Goal: Task Accomplishment & Management: Manage account settings

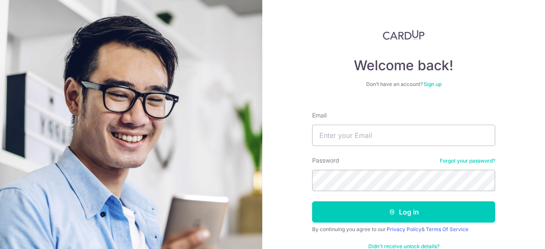
type input "[EMAIL_ADDRESS][DOMAIN_NAME]"
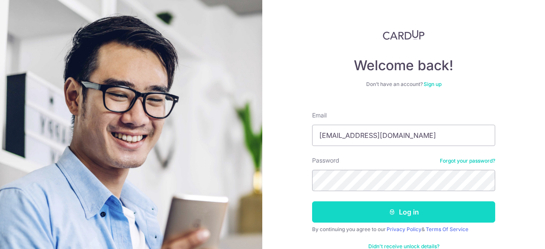
click at [389, 213] on icon "submit" at bounding box center [392, 212] width 7 height 7
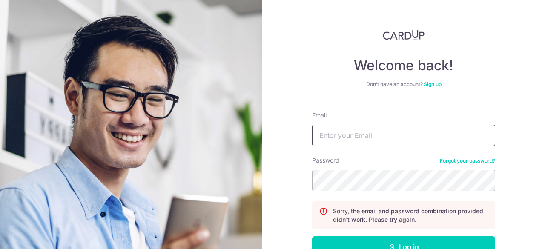
click at [368, 138] on input "Email" at bounding box center [403, 135] width 183 height 21
type input "[EMAIL_ADDRESS][DOMAIN_NAME]"
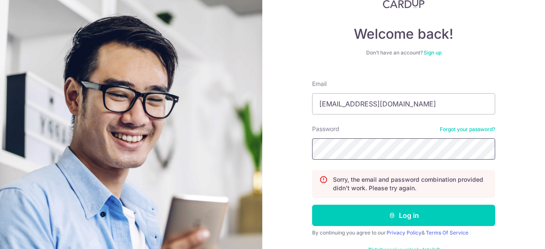
scroll to position [55, 0]
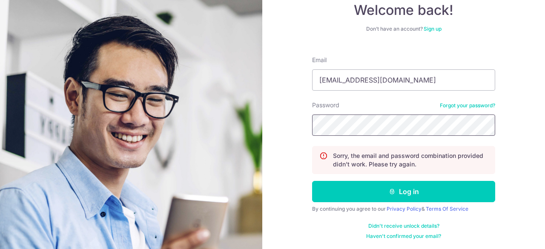
click at [181, 123] on section "Welcome back! Don’t have an account? Sign up Email [EMAIL_ADDRESS][DOMAIN_NAME]…" at bounding box center [272, 124] width 545 height 249
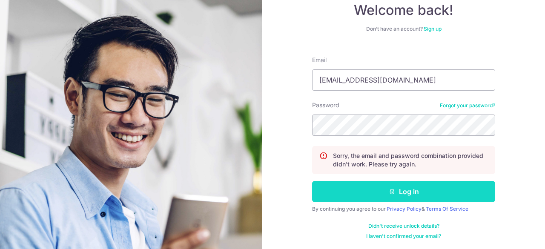
click at [389, 182] on button "Log in" at bounding box center [403, 191] width 183 height 21
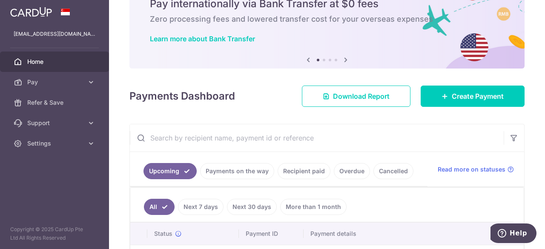
scroll to position [85, 0]
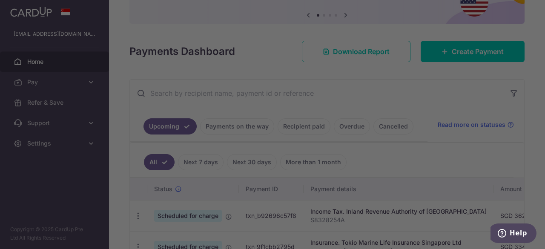
click at [422, 81] on div at bounding box center [275, 126] width 551 height 252
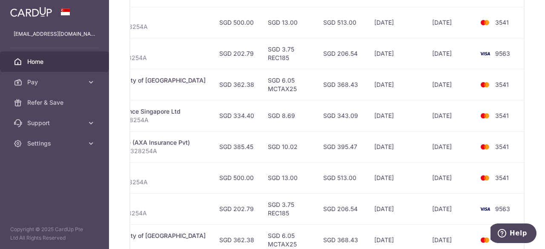
scroll to position [383, 0]
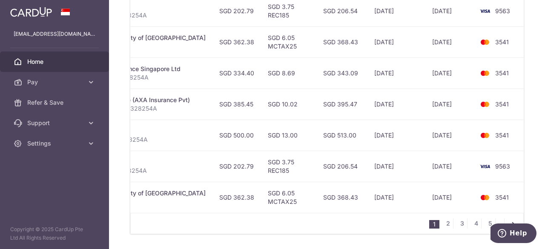
drag, startPoint x: 405, startPoint y: 208, endPoint x: 379, endPoint y: 209, distance: 26.4
click at [379, 209] on div "Status Payment ID Payment details Amount CardUp fee Total amt. Charge date Due …" at bounding box center [327, 46] width 394 height 333
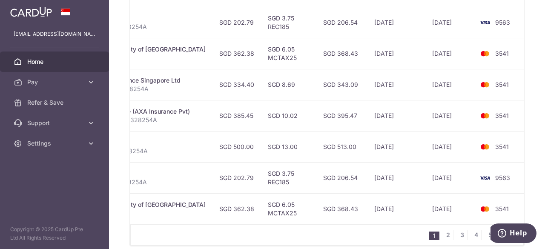
scroll to position [409, 0]
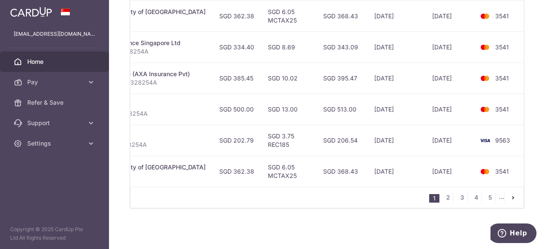
click at [536, 132] on div "× Pause Schedule Pause all future payments in this series Pause just this one p…" at bounding box center [327, 124] width 436 height 249
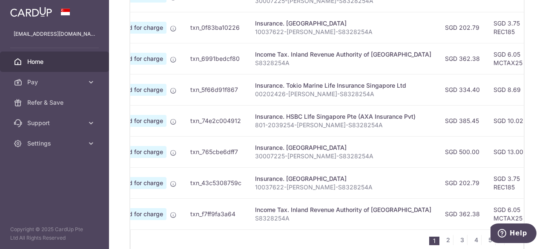
scroll to position [0, 0]
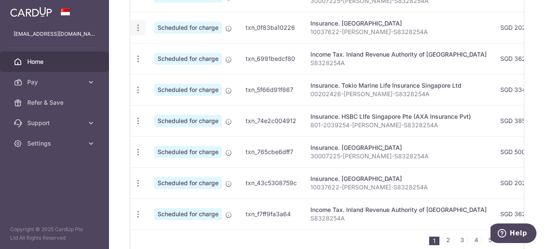
click at [140, 24] on icon "button" at bounding box center [138, 27] width 9 height 9
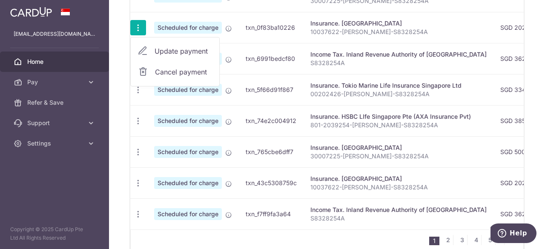
click at [181, 51] on span "Update payment" at bounding box center [184, 51] width 58 height 10
radio input "true"
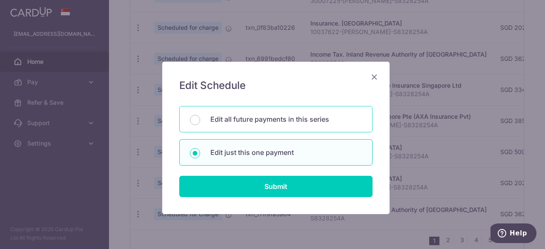
click at [260, 123] on p "Edit all future payments in this series" at bounding box center [286, 119] width 152 height 10
click at [200, 123] on input "Edit all future payments in this series" at bounding box center [195, 120] width 10 height 10
radio input "true"
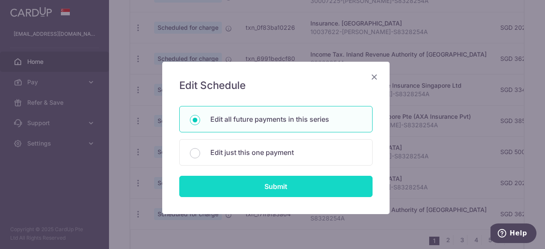
click at [314, 188] on input "Submit" at bounding box center [275, 186] width 193 height 21
radio input "true"
type input "202.79"
type input "10037622-Lim Jiahao-S8328254A"
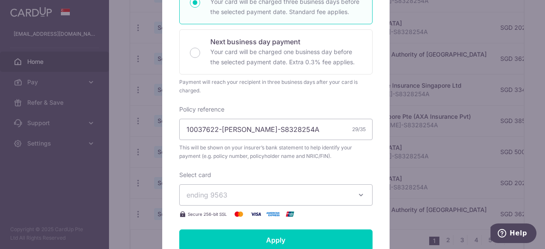
scroll to position [213, 0]
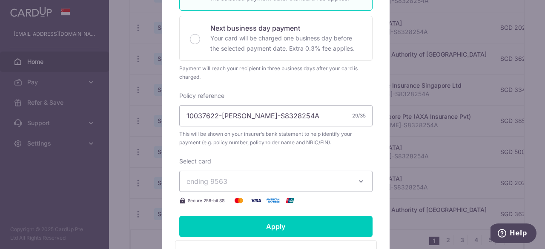
click at [357, 182] on icon "button" at bounding box center [361, 181] width 9 height 9
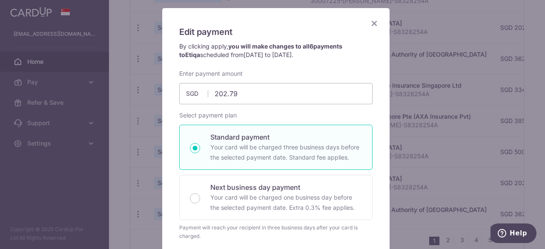
scroll to position [0, 0]
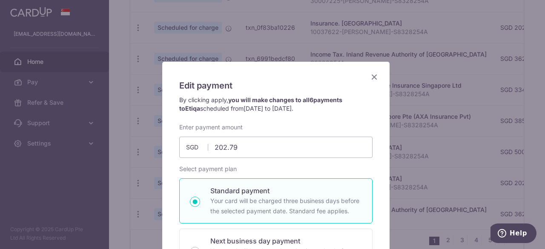
click at [369, 78] on icon "Close" at bounding box center [374, 77] width 10 height 11
